Goal: Information Seeking & Learning: Learn about a topic

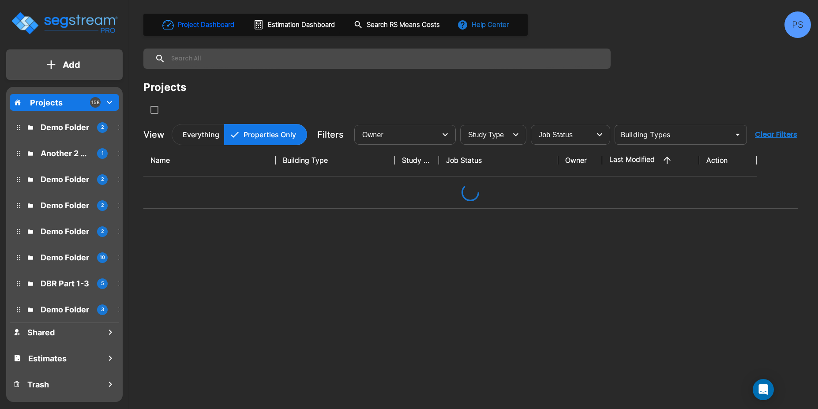
click at [487, 20] on button "Help Center" at bounding box center [484, 24] width 57 height 17
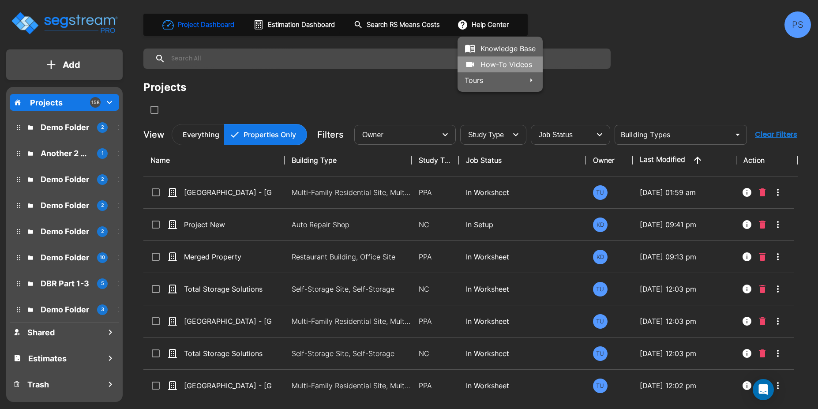
click at [498, 61] on link "How-To Videos" at bounding box center [500, 65] width 85 height 16
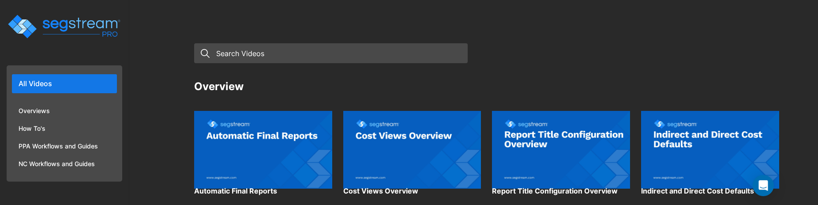
click at [255, 161] on img at bounding box center [263, 149] width 138 height 97
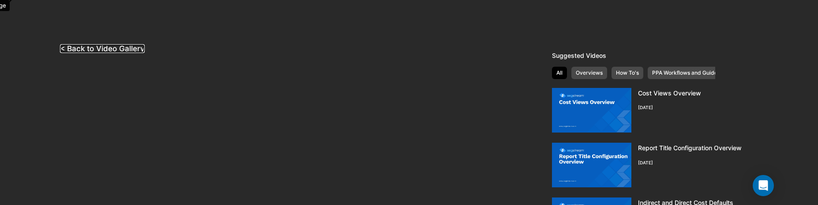
click at [114, 47] on link "< Back to Video Gallery" at bounding box center [102, 48] width 85 height 9
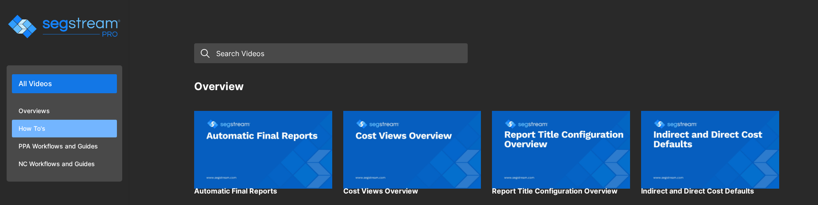
click at [47, 128] on li "How To's" at bounding box center [64, 129] width 105 height 18
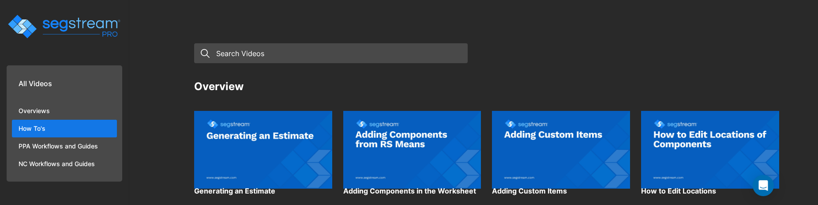
scroll to position [350, 0]
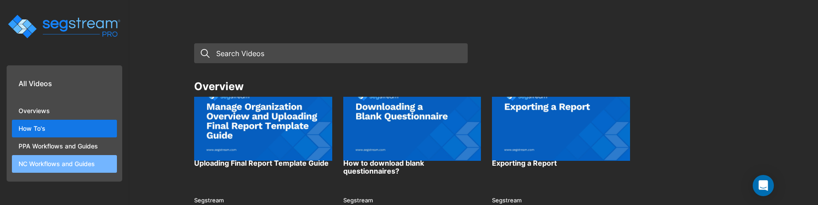
click at [72, 156] on li "NC Workflows and Guides" at bounding box center [64, 164] width 105 height 18
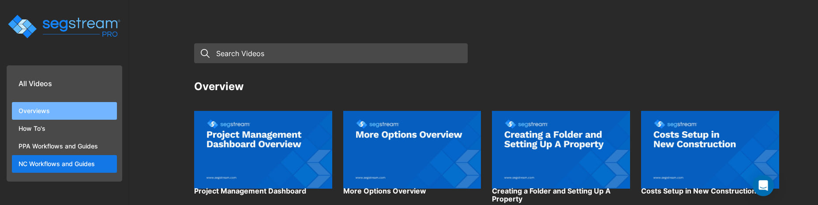
click at [52, 105] on li "Overviews" at bounding box center [64, 111] width 105 height 18
